Goal: Communication & Community: Answer question/provide support

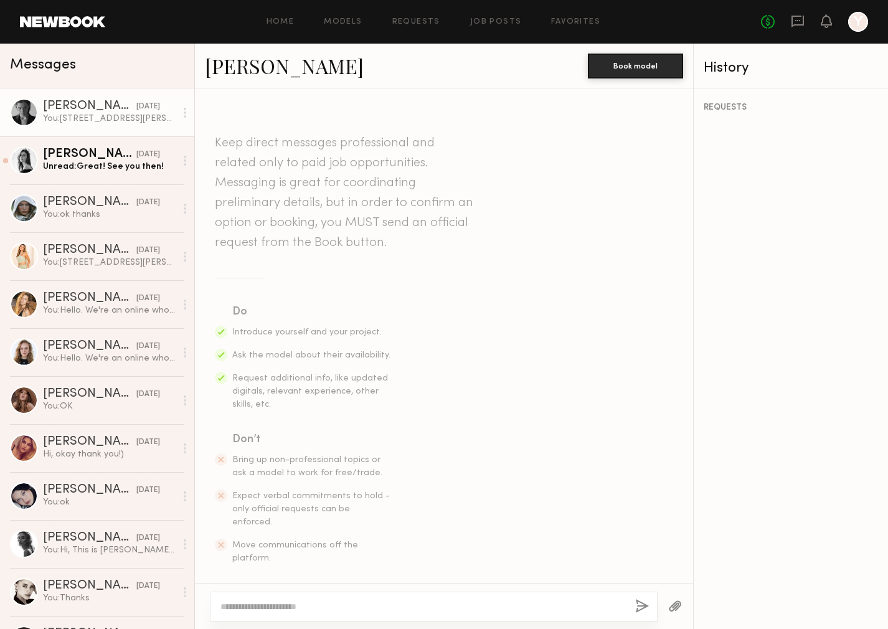
scroll to position [523, 0]
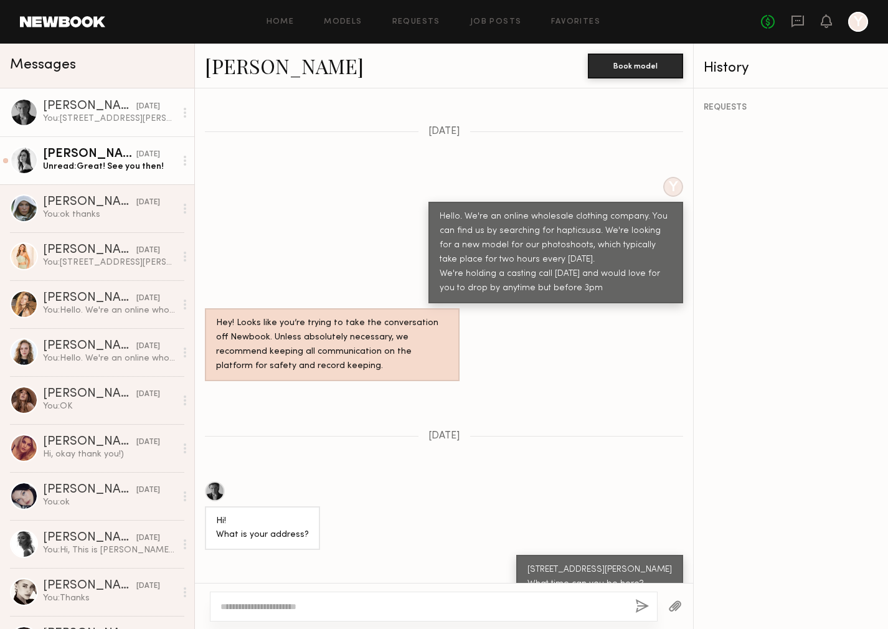
click at [116, 160] on div "[PERSON_NAME]" at bounding box center [89, 154] width 93 height 12
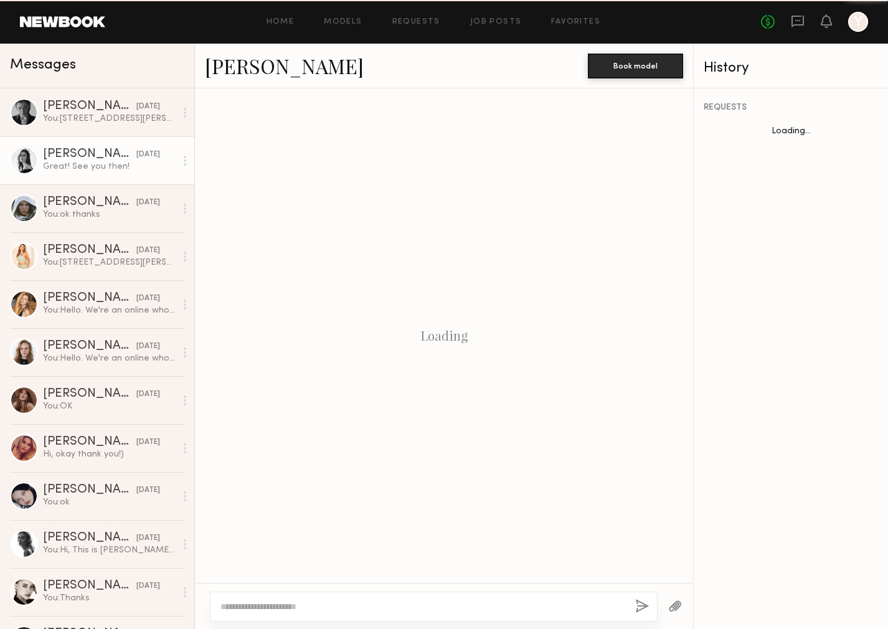
scroll to position [677, 0]
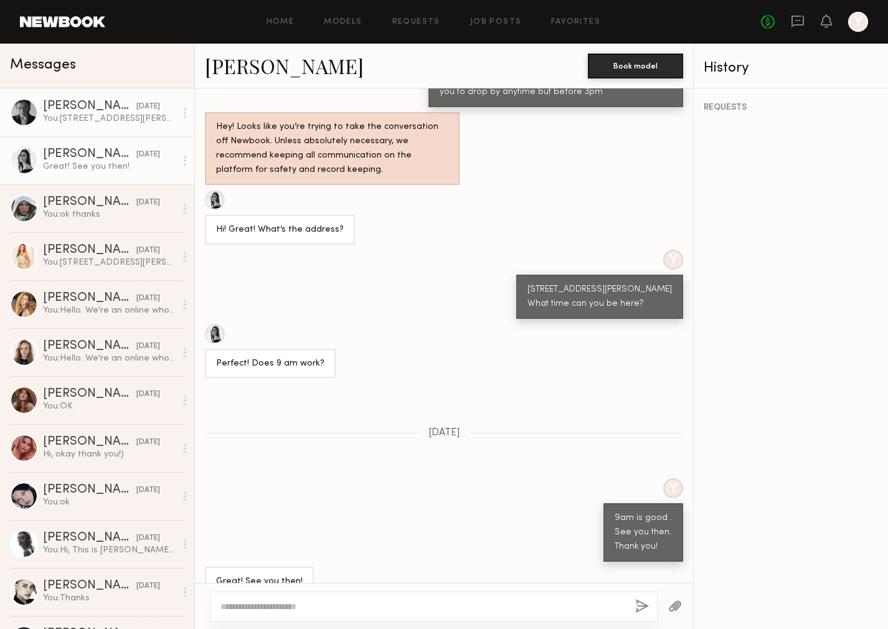
click at [128, 124] on div "You: [STREET_ADDRESS][PERSON_NAME] What time can you be here?" at bounding box center [109, 119] width 133 height 12
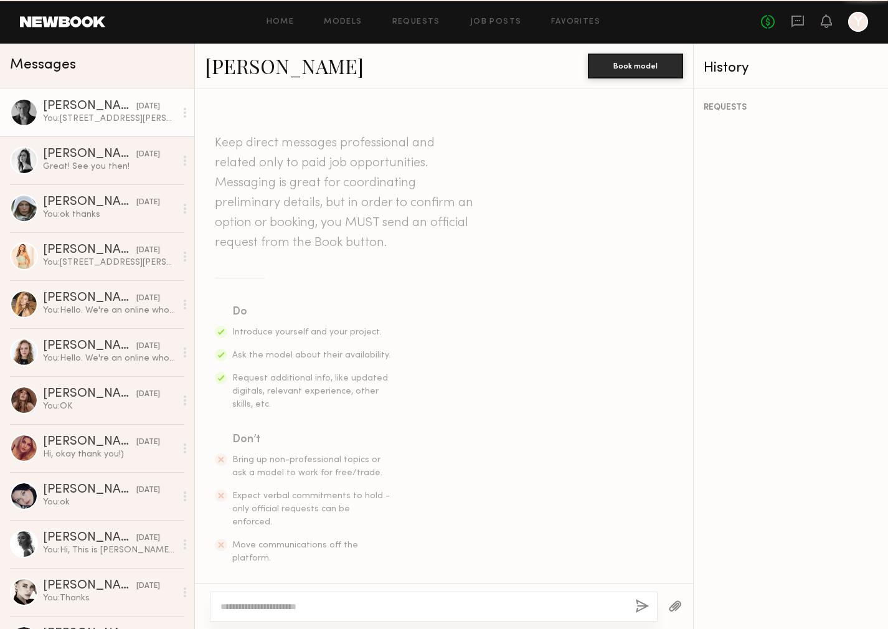
scroll to position [526, 0]
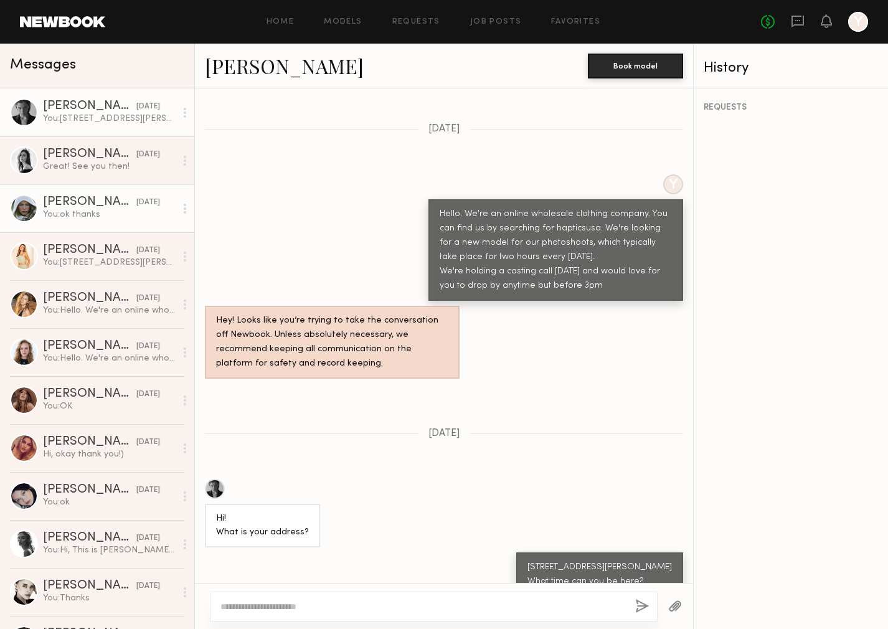
click at [124, 227] on link "[PERSON_NAME] [DATE] You: ok thanks" at bounding box center [97, 208] width 194 height 48
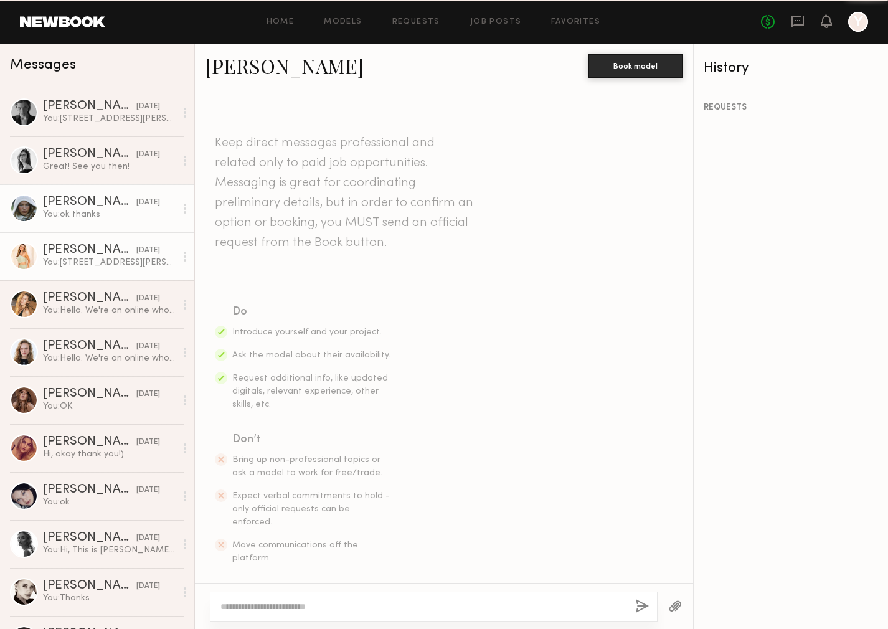
scroll to position [497, 0]
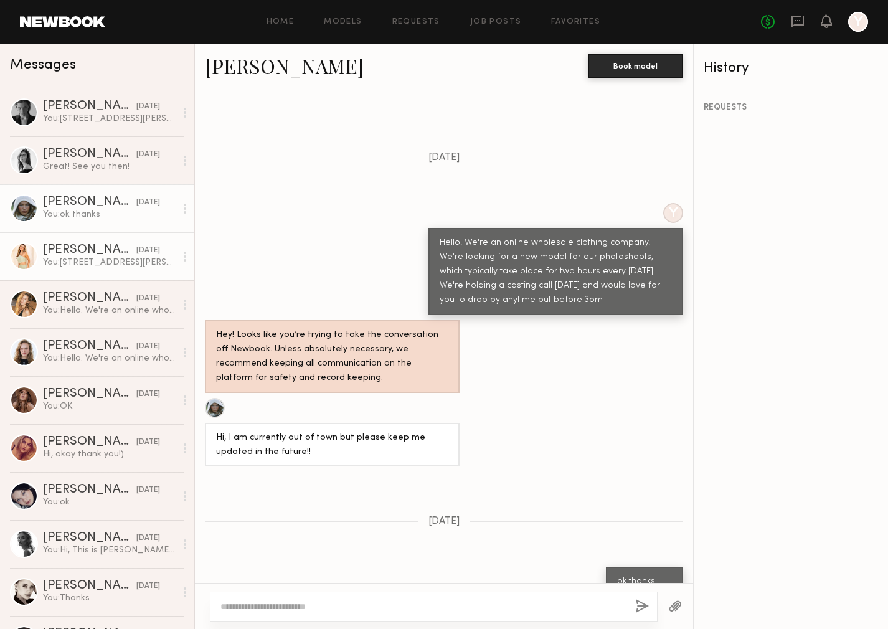
click at [117, 261] on div "You: [STREET_ADDRESS][PERSON_NAME] This site lists your hourly rate at $200. An…" at bounding box center [109, 263] width 133 height 12
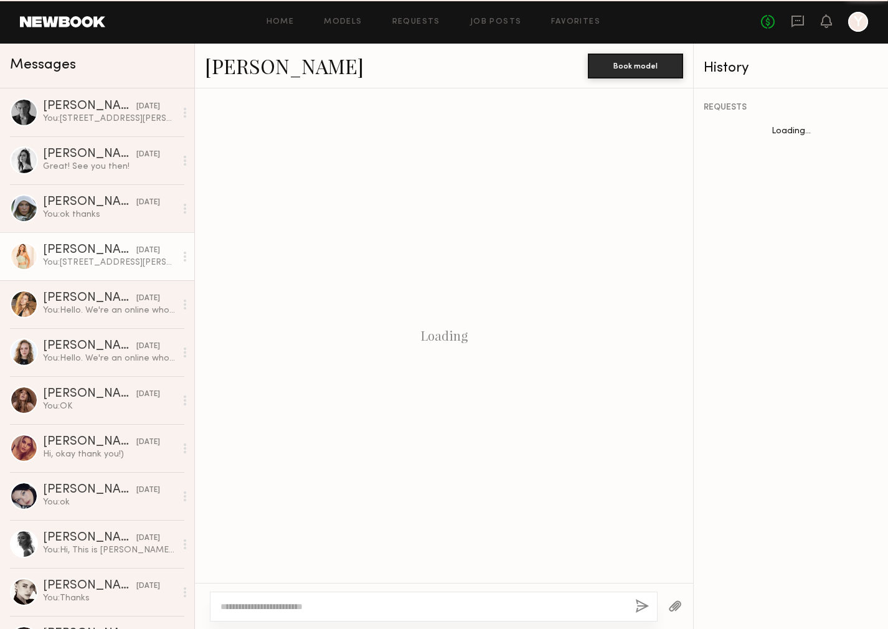
scroll to position [480, 0]
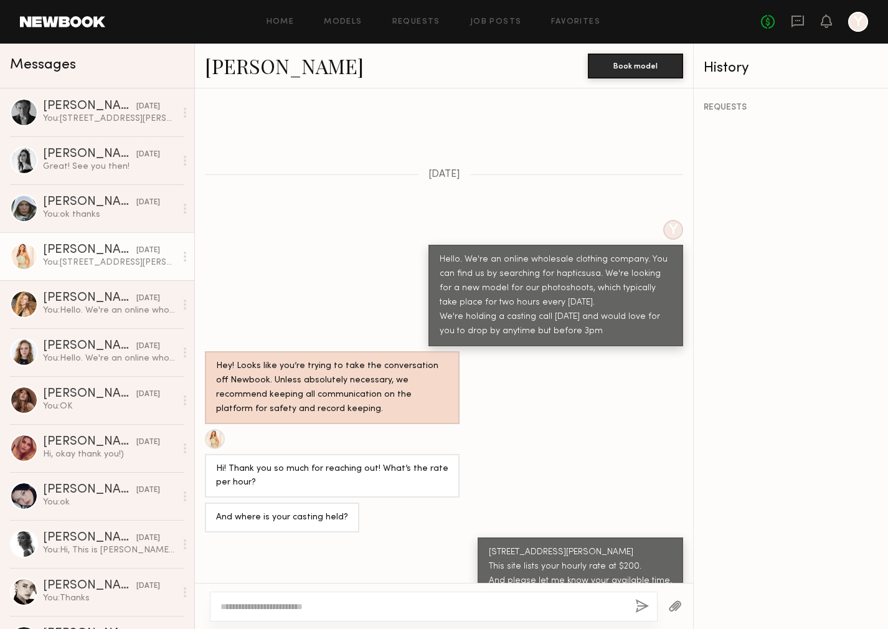
click at [135, 259] on div "You: [STREET_ADDRESS][PERSON_NAME] This site lists your hourly rate at $200. An…" at bounding box center [109, 263] width 133 height 12
click at [108, 121] on div "You: [STREET_ADDRESS][PERSON_NAME] What time can you be here?" at bounding box center [109, 119] width 133 height 12
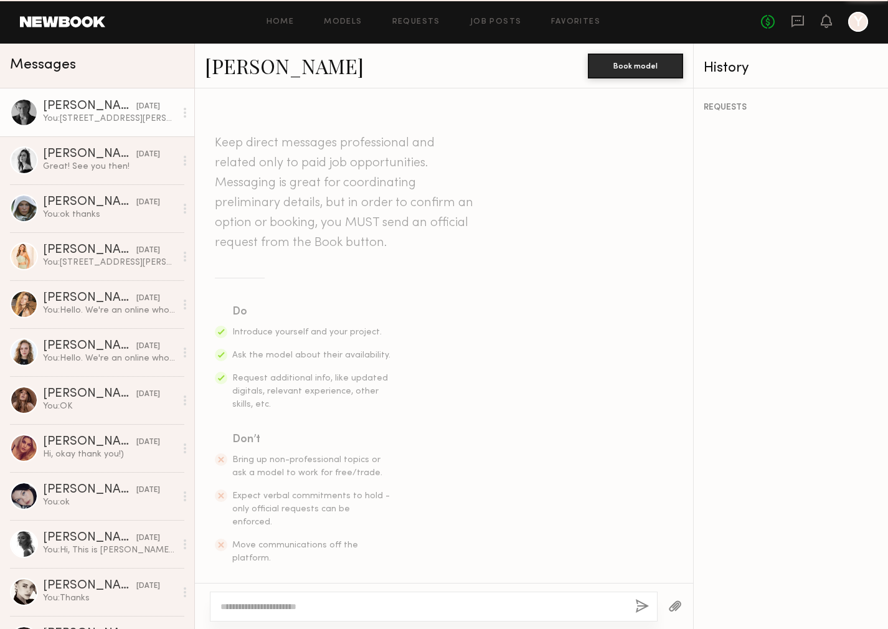
scroll to position [526, 0]
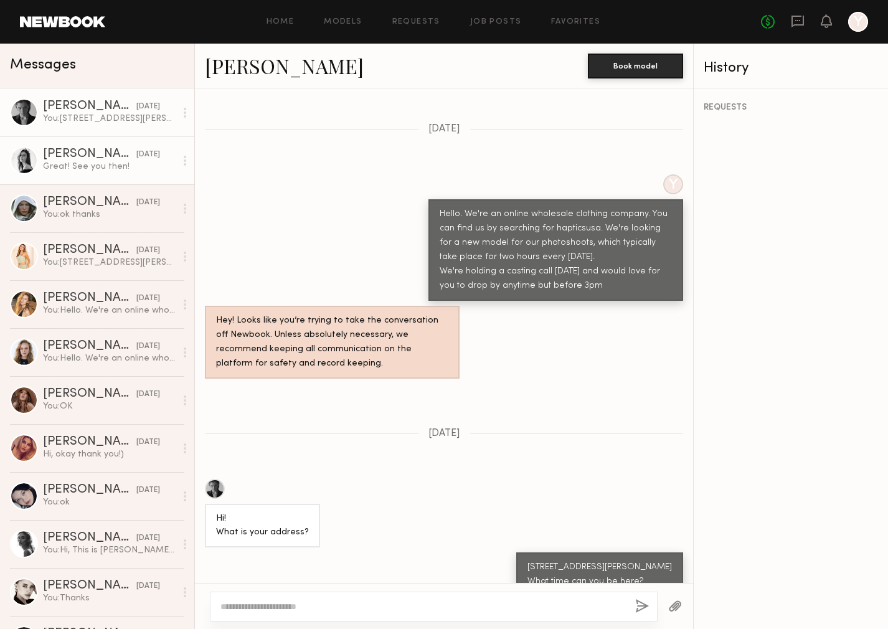
click at [112, 159] on div "[PERSON_NAME]" at bounding box center [89, 154] width 93 height 12
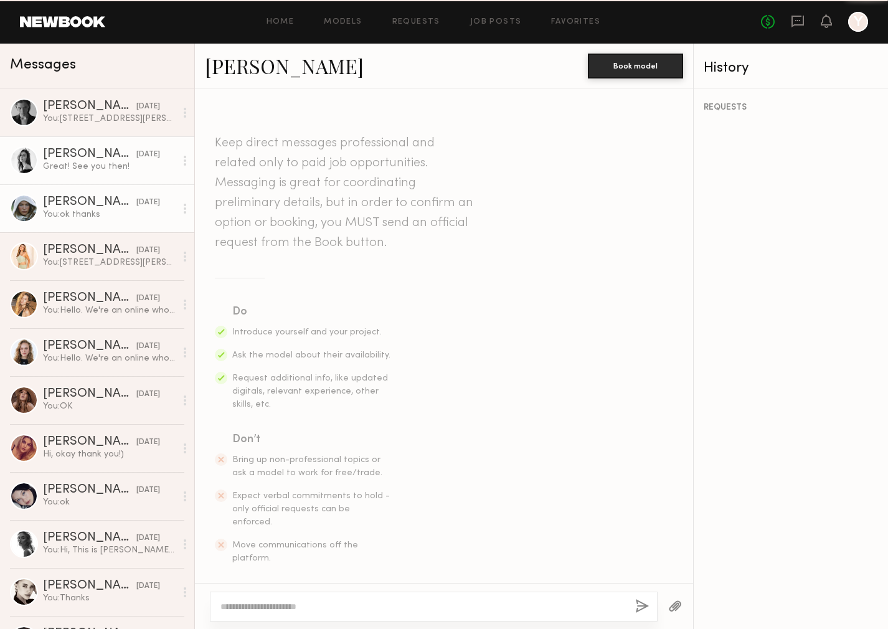
scroll to position [677, 0]
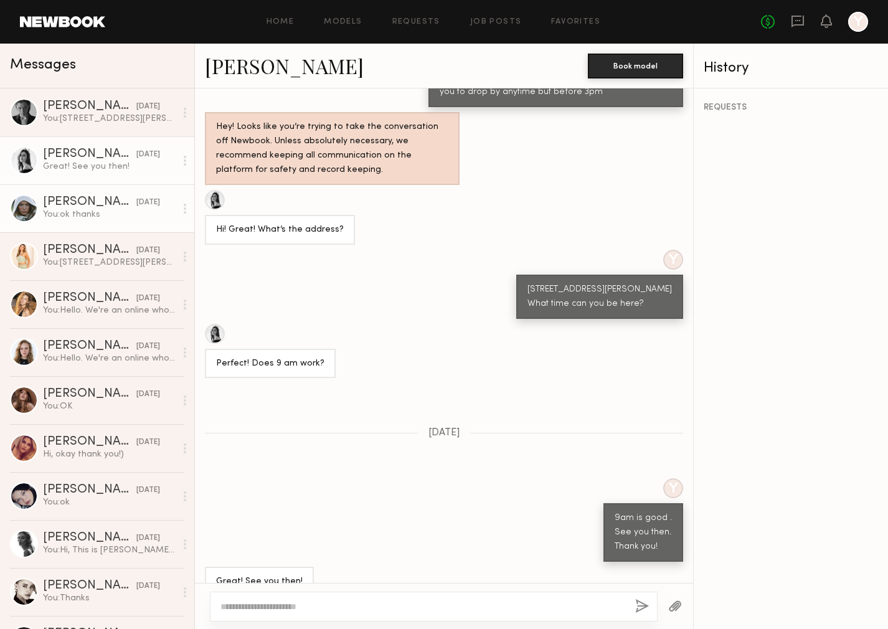
click at [116, 210] on div "You: ok thanks" at bounding box center [109, 215] width 133 height 12
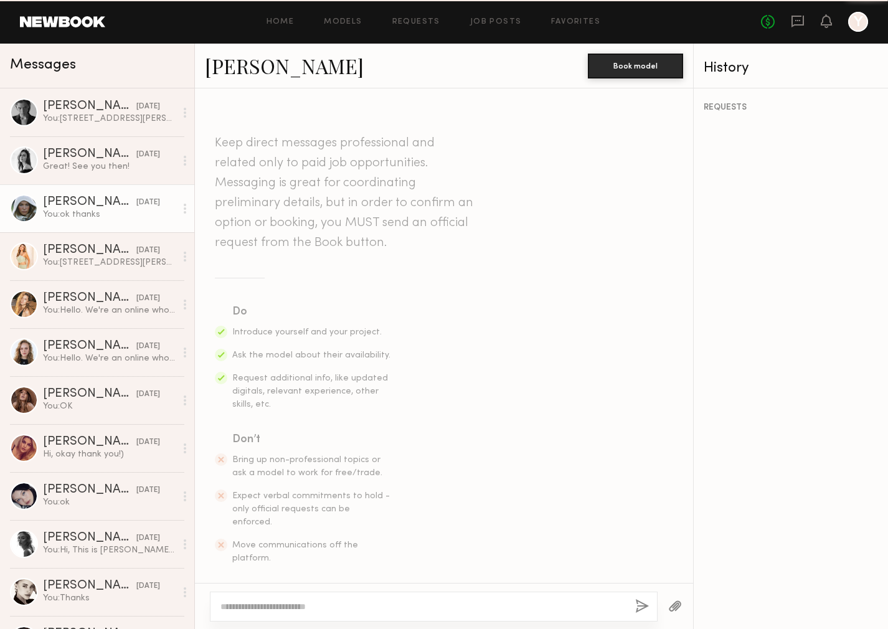
scroll to position [497, 0]
